Goal: Information Seeking & Learning: Learn about a topic

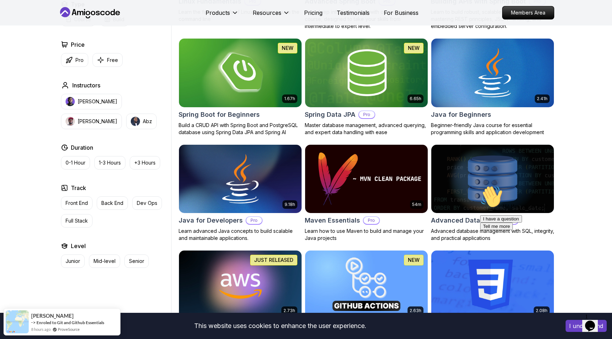
scroll to position [291, 0]
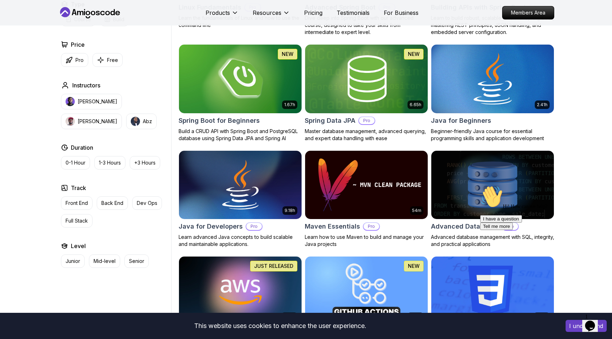
click at [445, 103] on img at bounding box center [492, 79] width 129 height 72
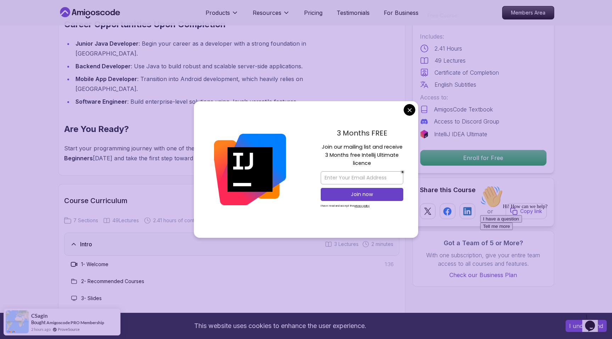
scroll to position [991, 0]
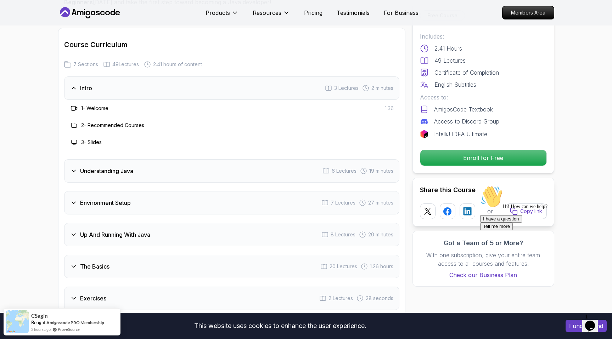
click at [231, 159] on div "Understanding Java 6 Lectures 19 minutes" at bounding box center [231, 170] width 335 height 23
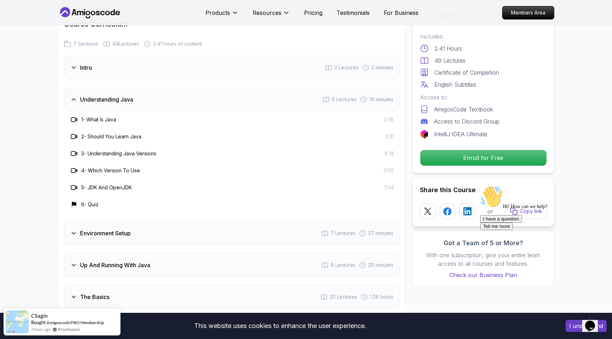
scroll to position [1012, 0]
click at [107, 95] on h3 "Understanding Java" at bounding box center [106, 99] width 53 height 8
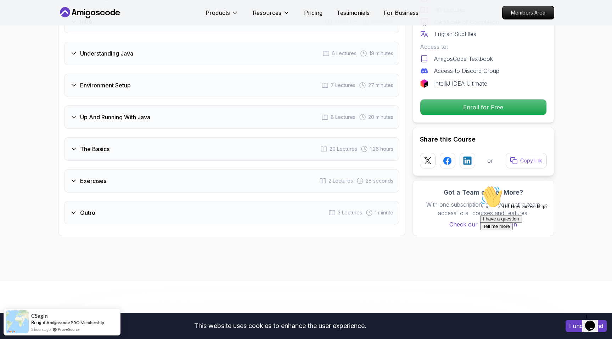
scroll to position [1056, 0]
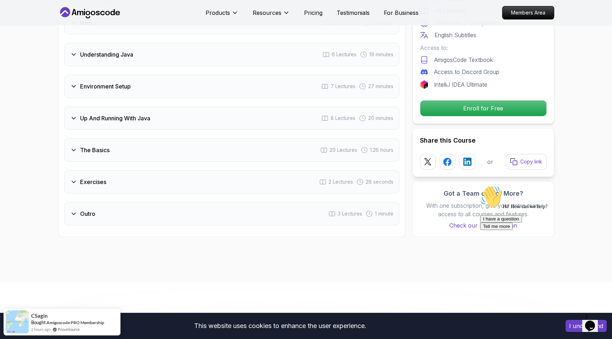
click at [108, 82] on h3 "Environment Setup" at bounding box center [105, 86] width 51 height 8
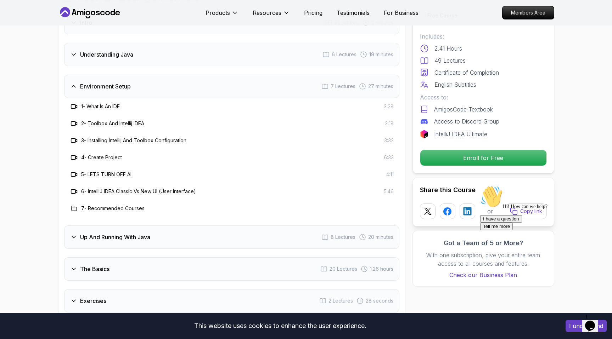
click at [108, 82] on h3 "Environment Setup" at bounding box center [105, 86] width 51 height 8
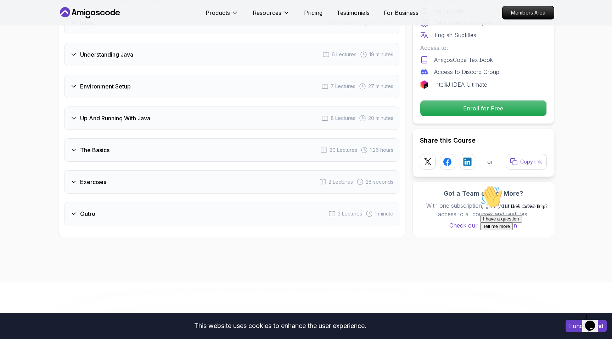
click at [105, 107] on div "Up And Running With Java 8 Lectures 20 minutes" at bounding box center [231, 118] width 335 height 23
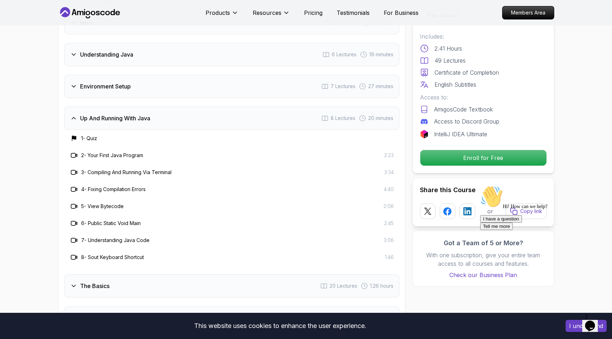
click at [105, 107] on div "Up And Running With Java 8 Lectures 20 minutes" at bounding box center [231, 118] width 335 height 23
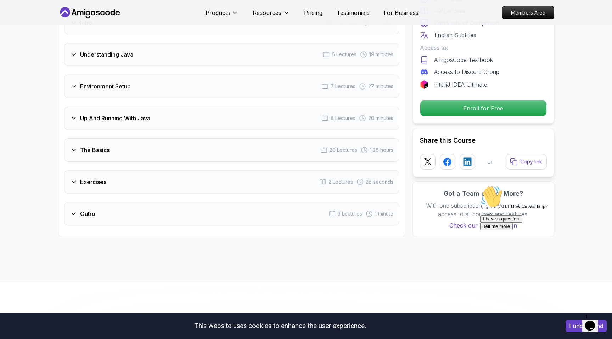
click at [104, 82] on h3 "Environment Setup" at bounding box center [105, 86] width 51 height 8
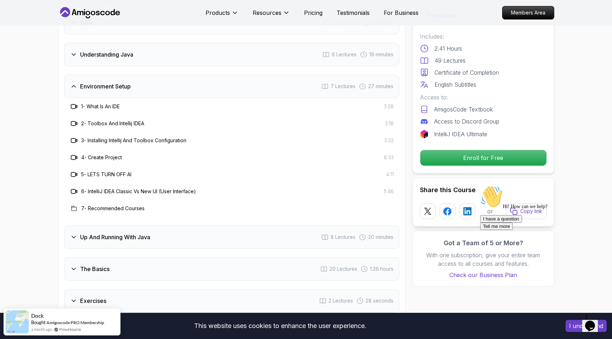
click at [104, 82] on h3 "Environment Setup" at bounding box center [105, 86] width 51 height 8
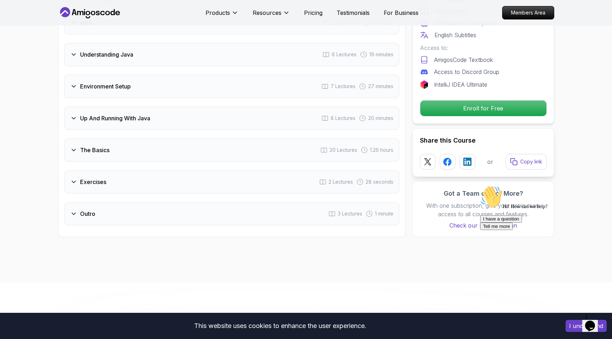
click at [94, 138] on div "The Basics 20 Lectures 1.26 hours" at bounding box center [231, 149] width 335 height 23
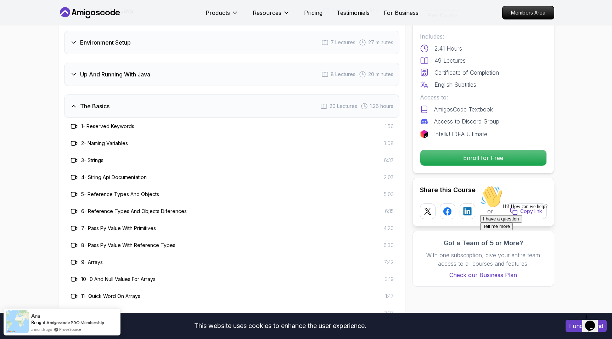
scroll to position [1101, 0]
click at [97, 94] on div "The Basics 20 Lectures 1.26 hours" at bounding box center [231, 105] width 335 height 23
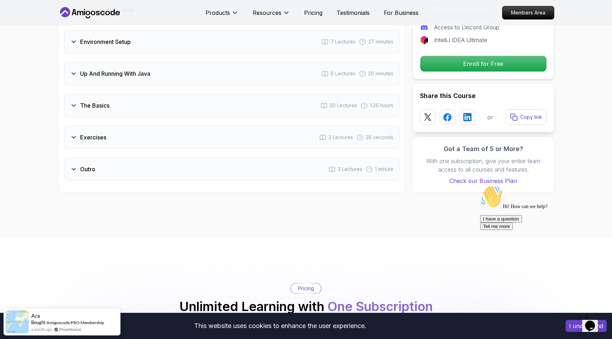
click at [96, 126] on div "Exercises 2 Lectures 28 seconds" at bounding box center [231, 137] width 335 height 23
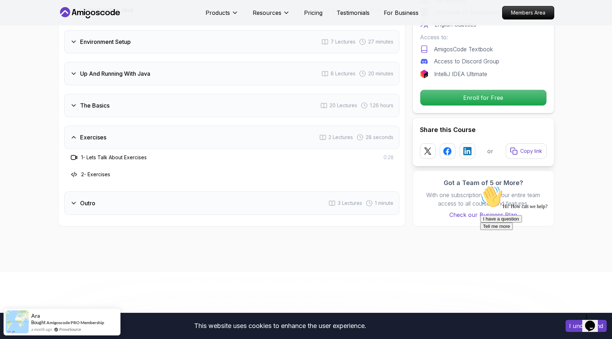
click at [96, 126] on div "Exercises 2 Lectures 28 seconds" at bounding box center [231, 137] width 335 height 23
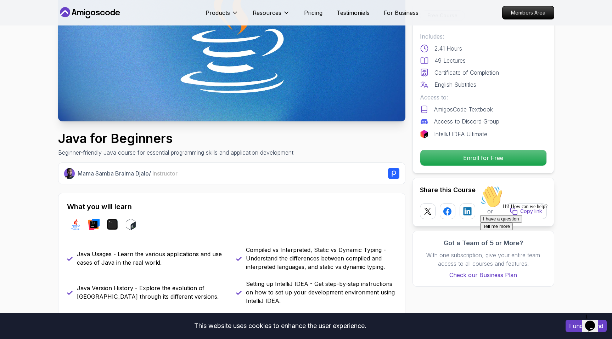
scroll to position [0, 0]
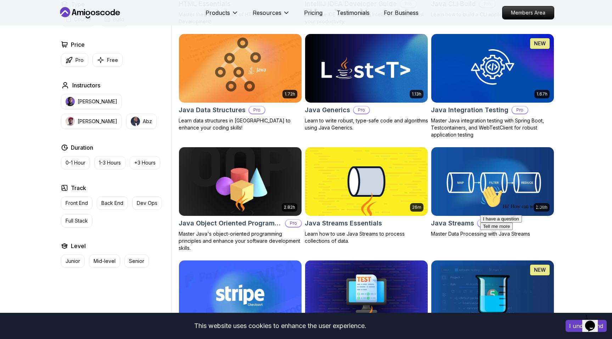
scroll to position [963, 0]
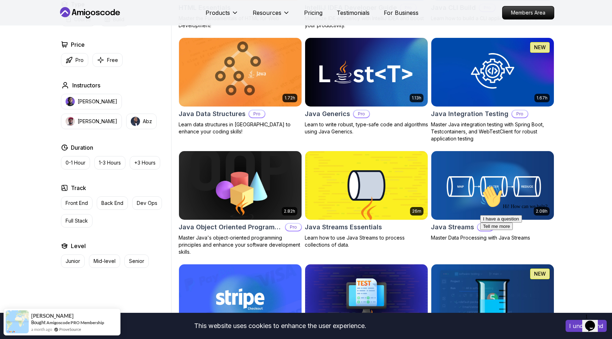
click at [324, 118] on h2 "Java Generics" at bounding box center [327, 114] width 45 height 10
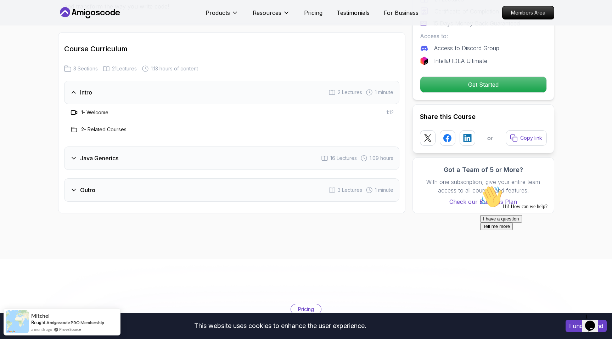
scroll to position [889, 0]
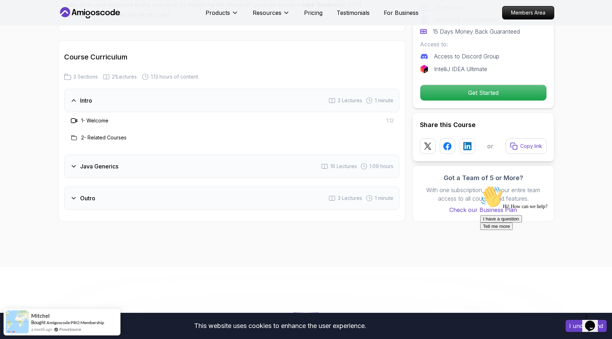
click at [87, 160] on div "Java Generics 16 Lectures 1.09 hours" at bounding box center [231, 166] width 335 height 23
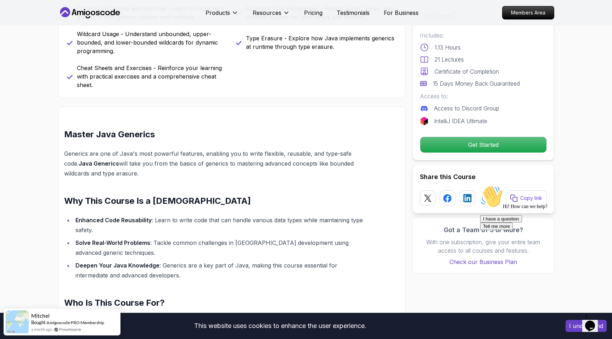
scroll to position [203, 0]
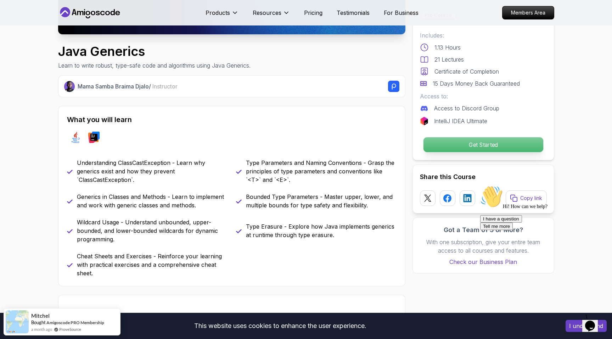
click at [464, 140] on p "Get Started" at bounding box center [483, 144] width 120 height 15
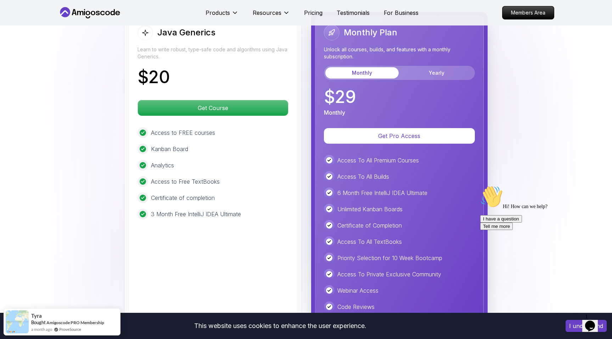
scroll to position [1490, 0]
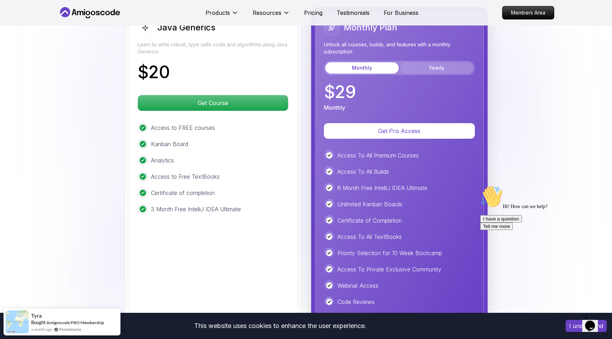
click at [441, 66] on button "Yearly" at bounding box center [436, 67] width 73 height 11
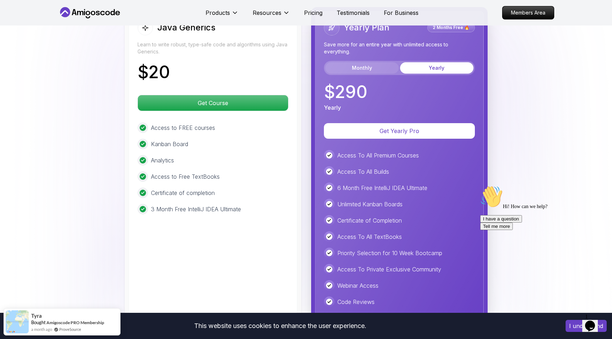
click at [373, 70] on button "Monthly" at bounding box center [361, 67] width 73 height 11
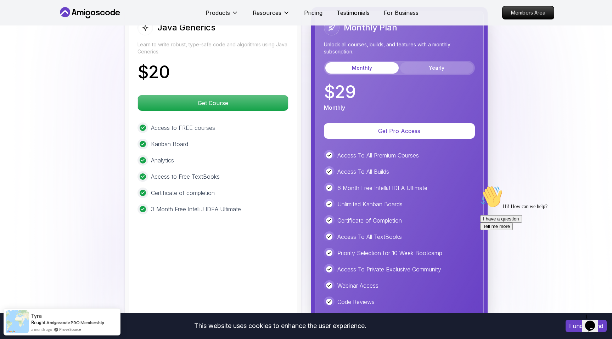
click at [407, 70] on button "Yearly" at bounding box center [436, 67] width 73 height 11
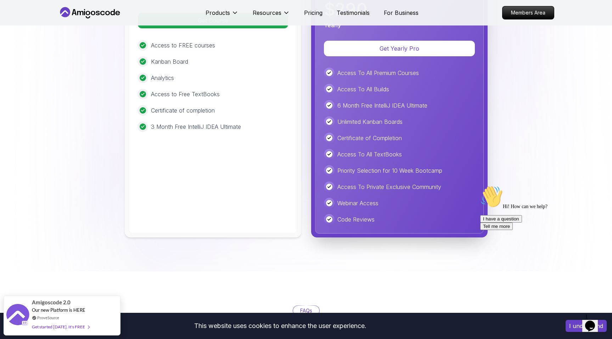
scroll to position [1570, 0]
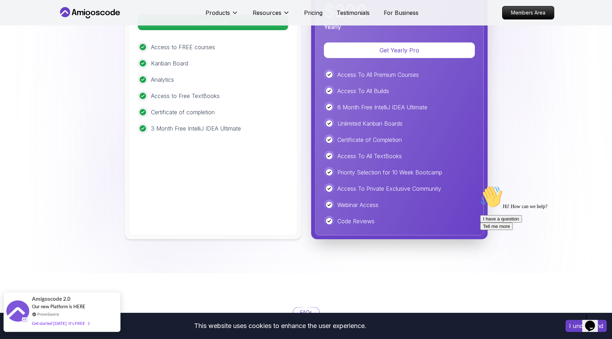
click at [58, 325] on div "Get started [DATE]. It's FREE" at bounding box center [60, 323] width 57 height 8
